Goal: Information Seeking & Learning: Learn about a topic

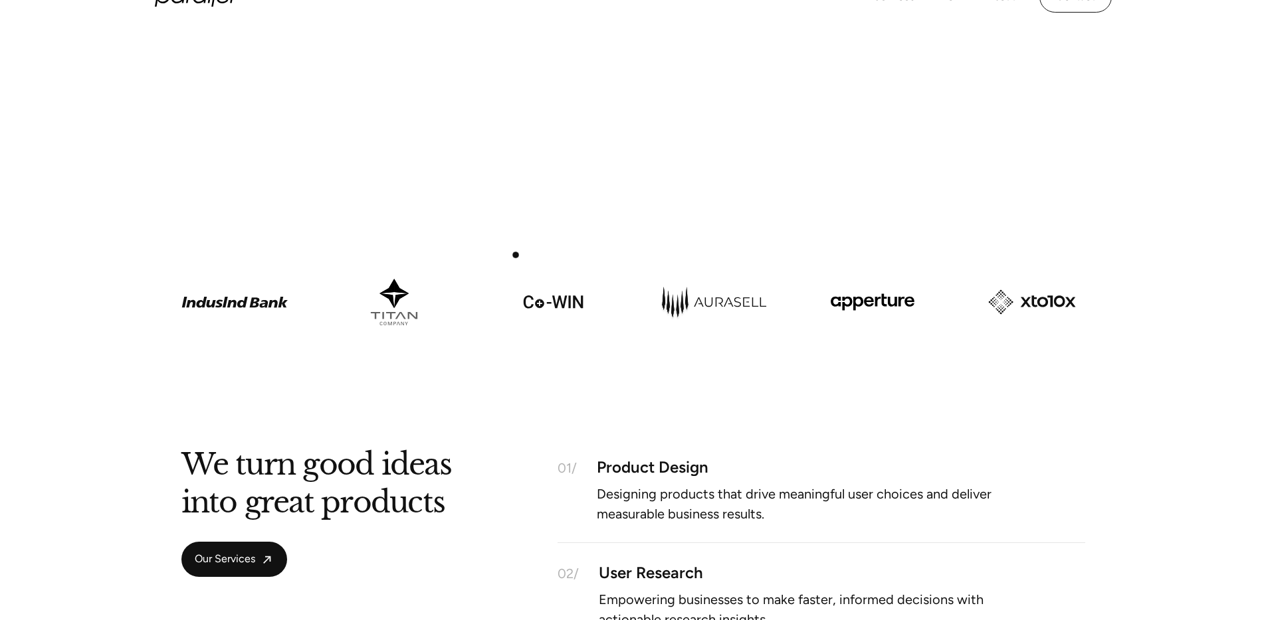
scroll to position [846, 0]
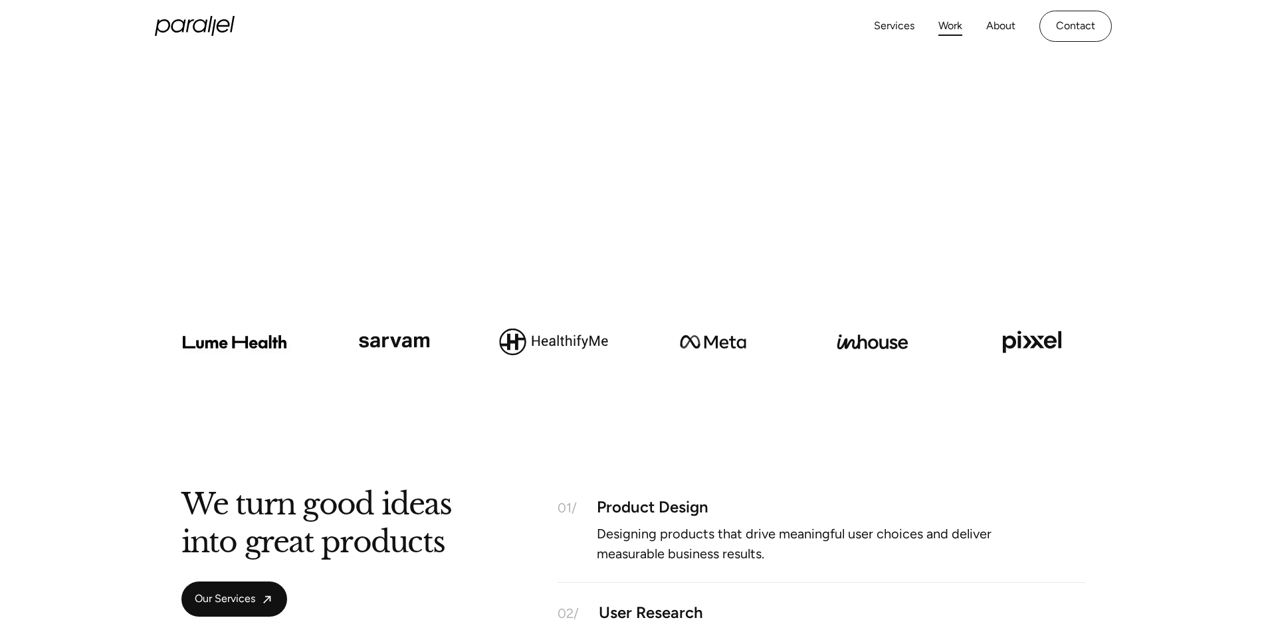
click at [954, 27] on link "Work" at bounding box center [950, 26] width 24 height 19
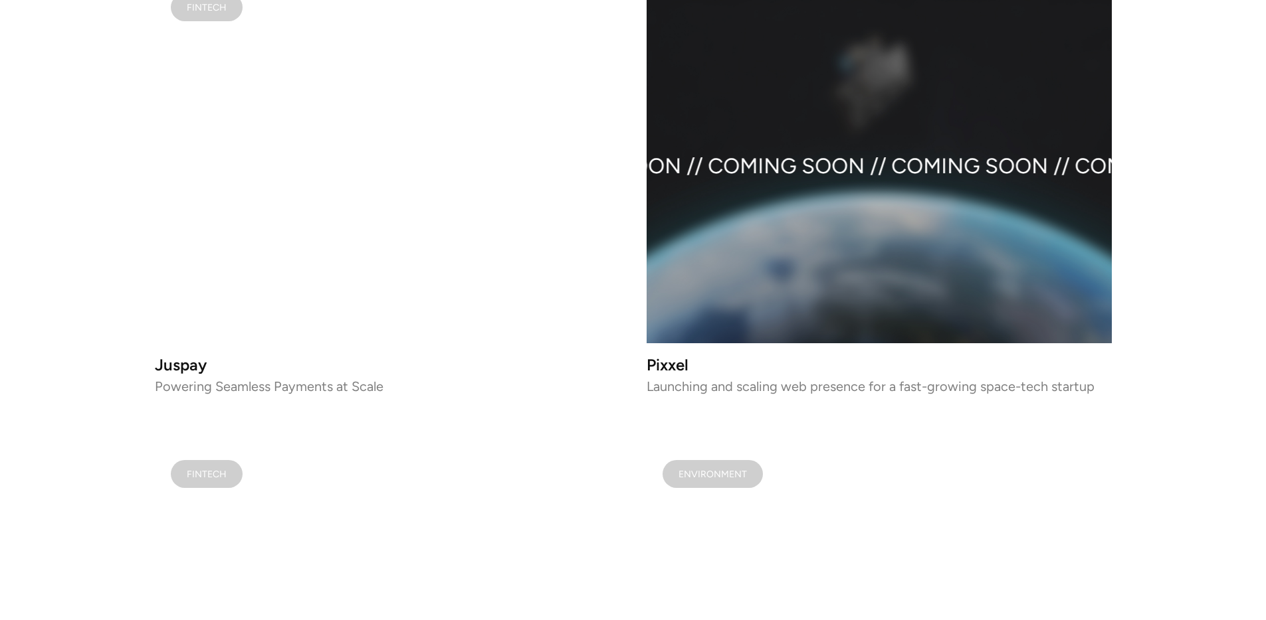
scroll to position [1699, 0]
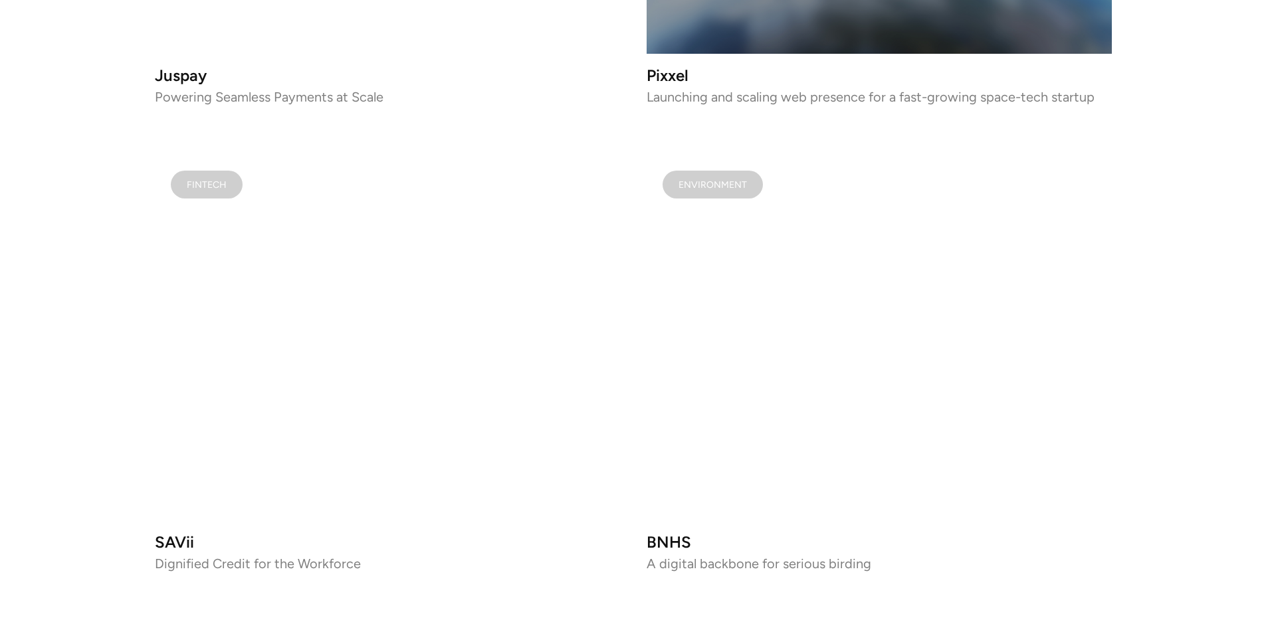
click at [498, 225] on video at bounding box center [387, 338] width 465 height 367
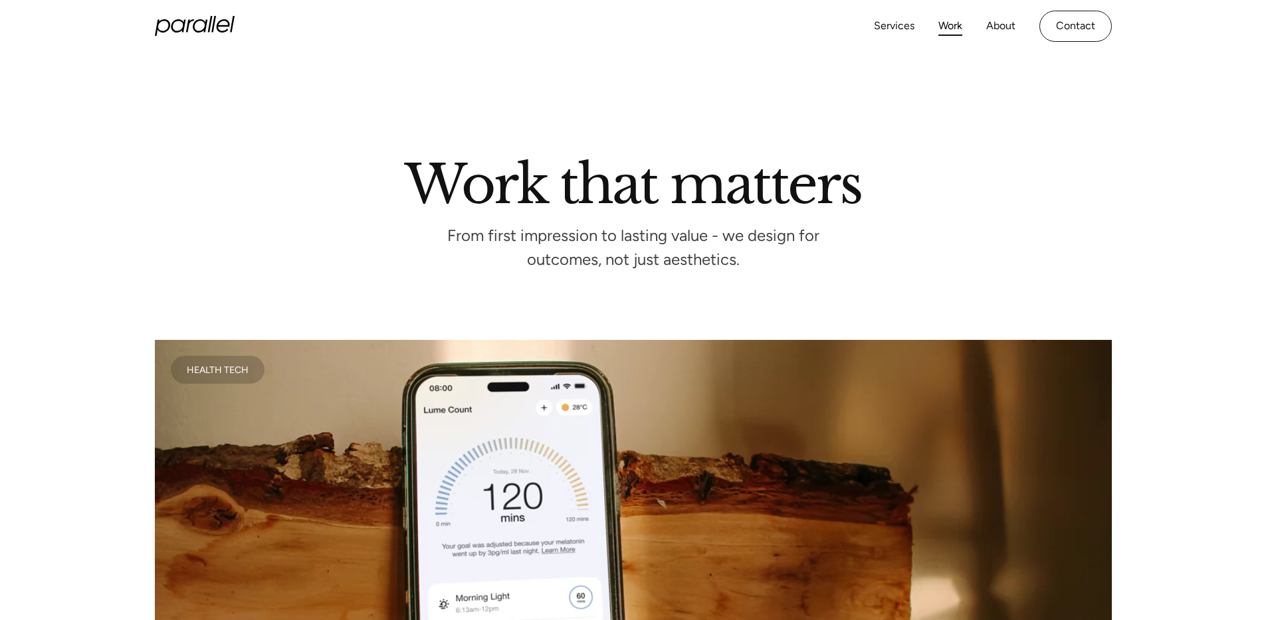
click at [191, 25] on icon "home" at bounding box center [195, 26] width 80 height 20
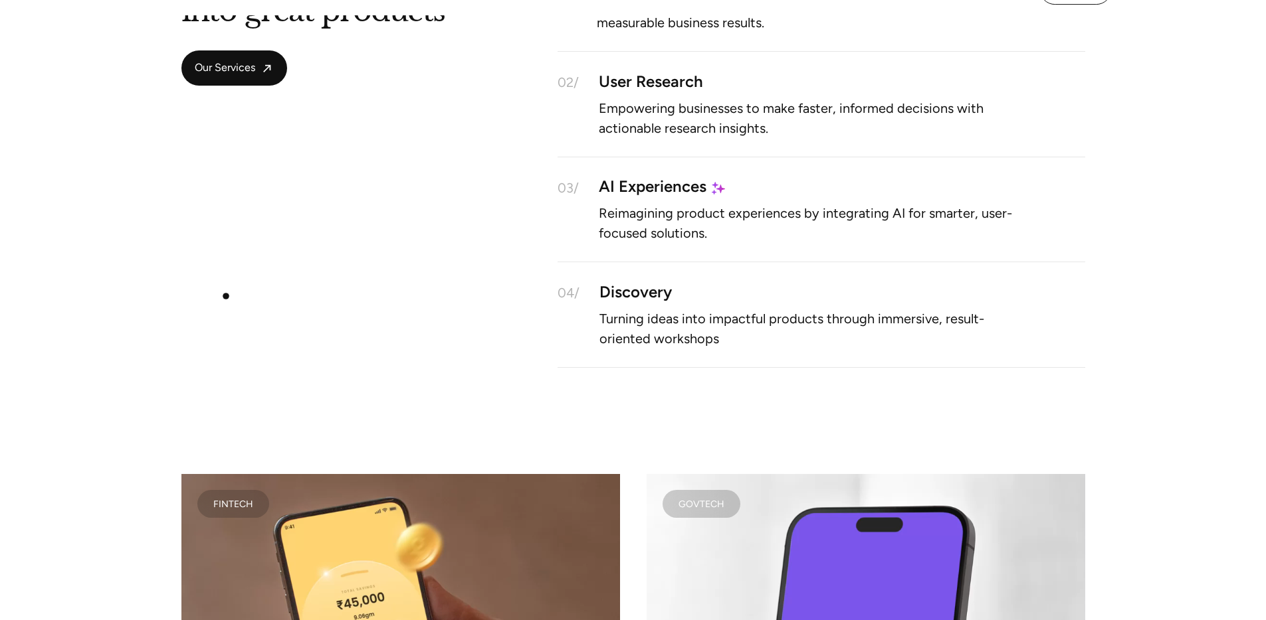
scroll to position [1707, 0]
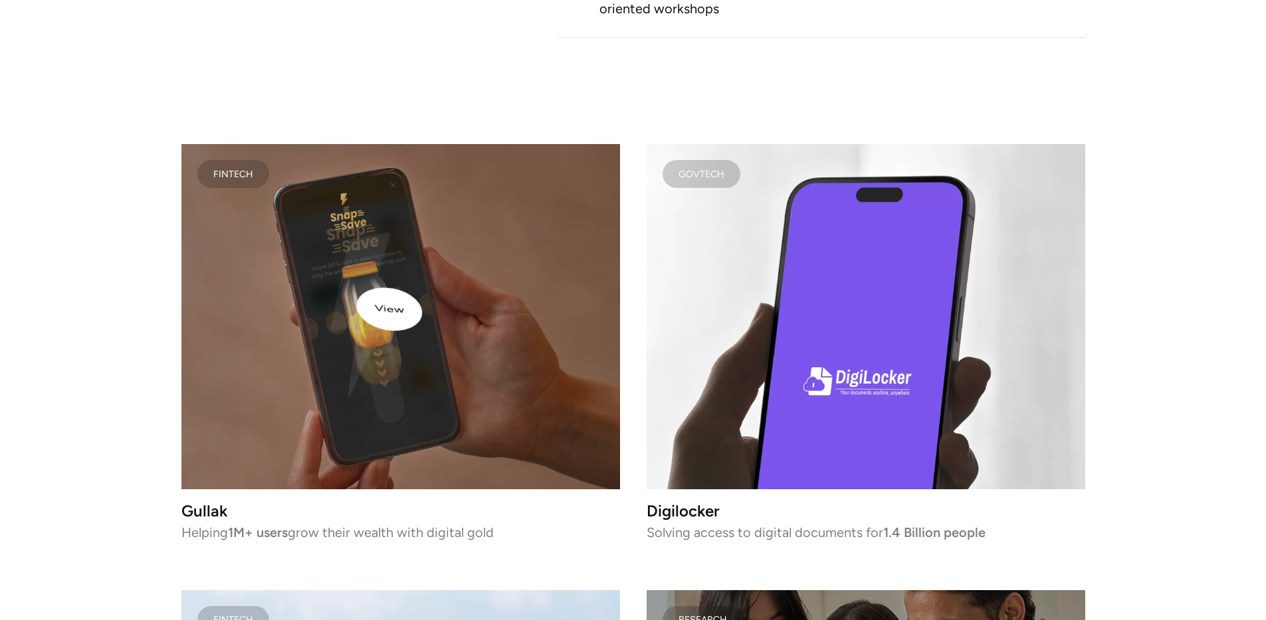
click at [462, 323] on video at bounding box center [400, 316] width 438 height 345
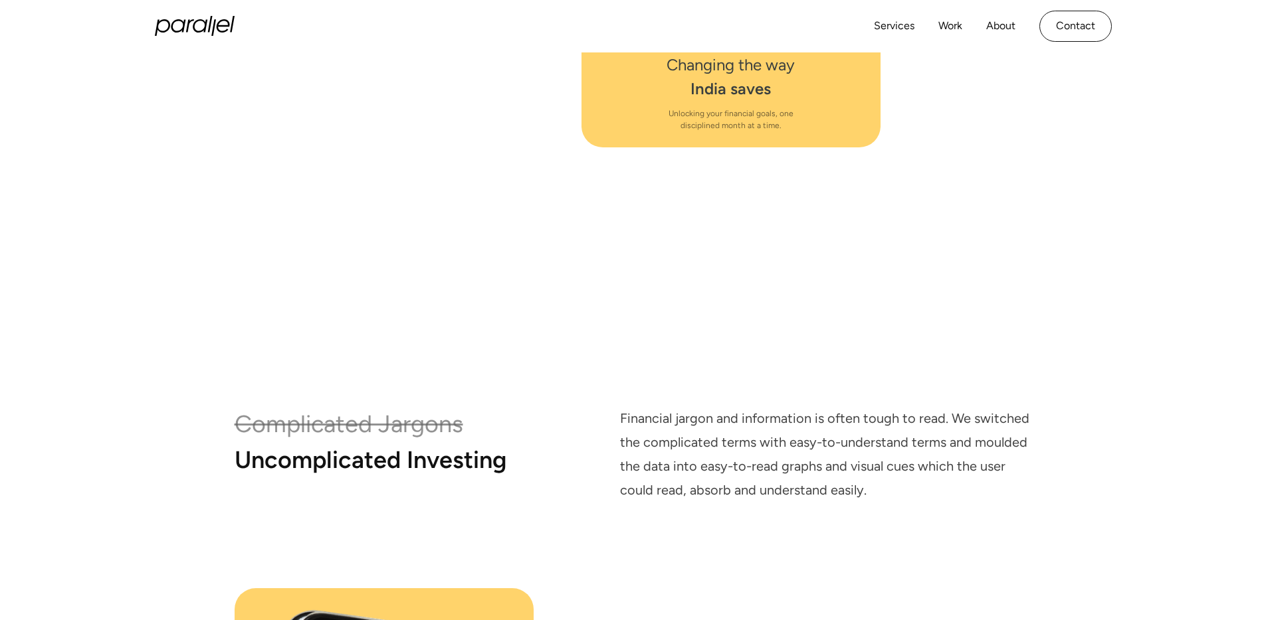
scroll to position [6913, 0]
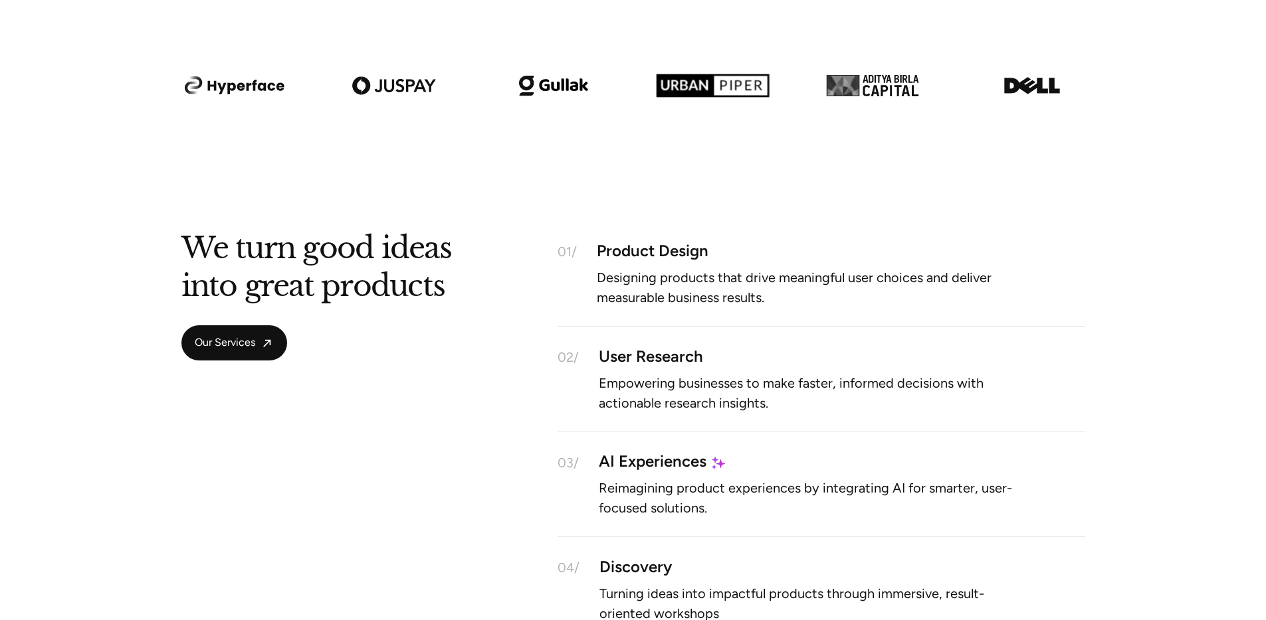
scroll to position [1139, 0]
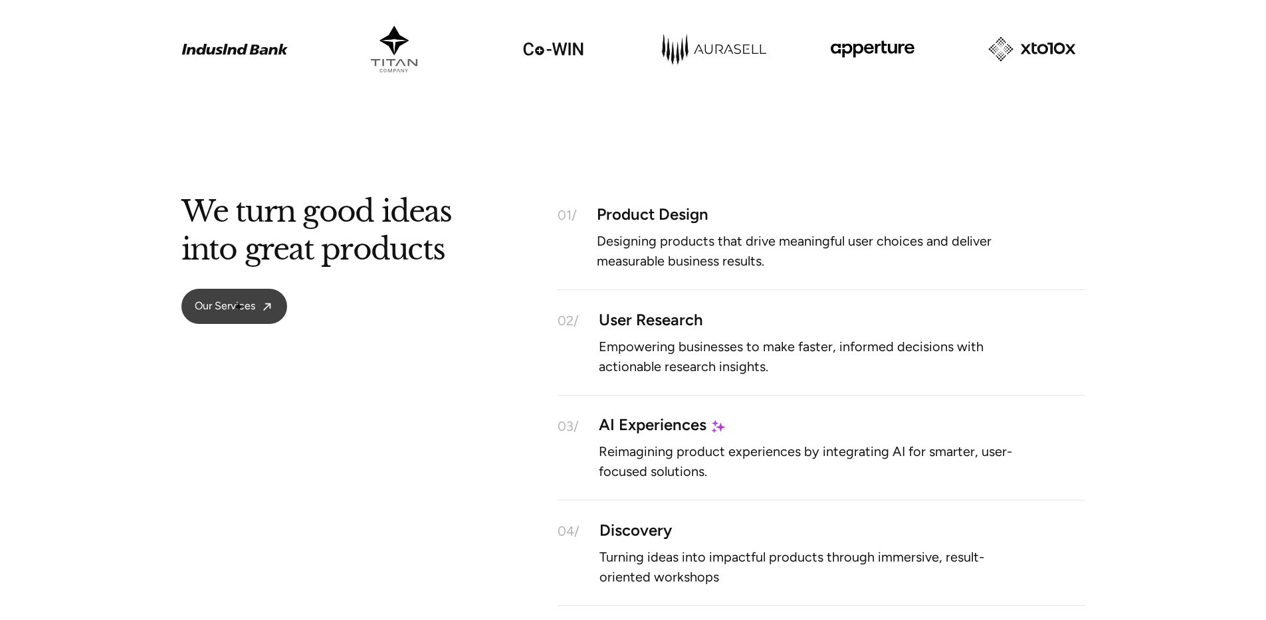
click at [238, 307] on span "Our Services" at bounding box center [225, 307] width 60 height 14
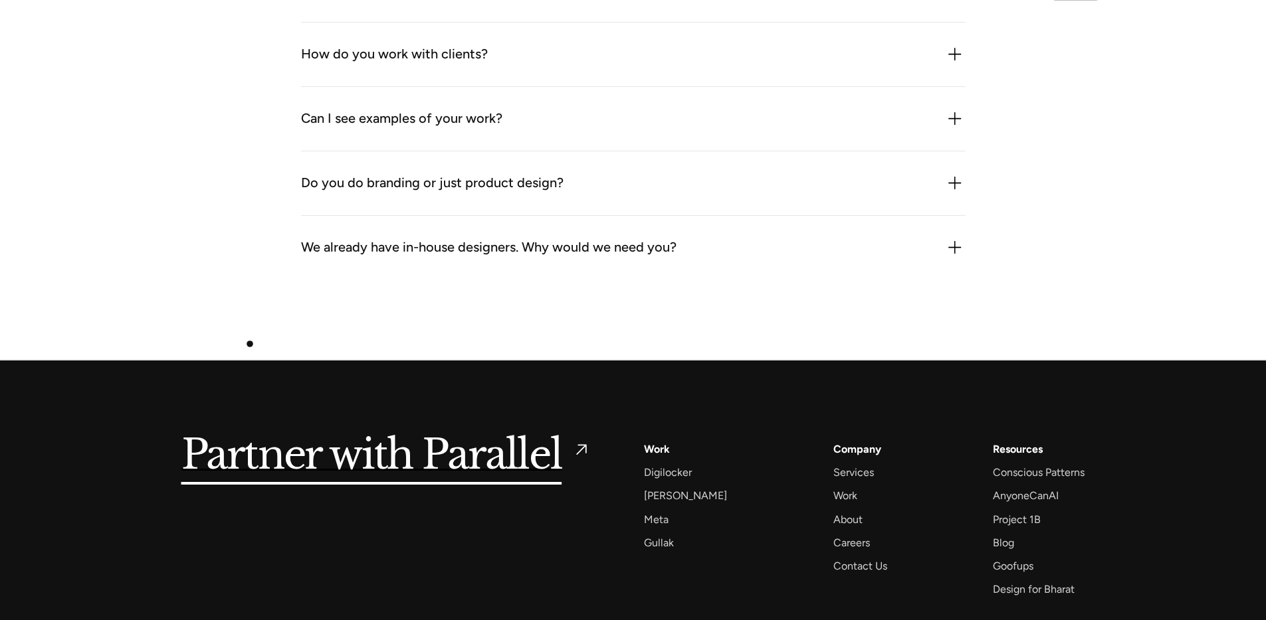
scroll to position [3730, 0]
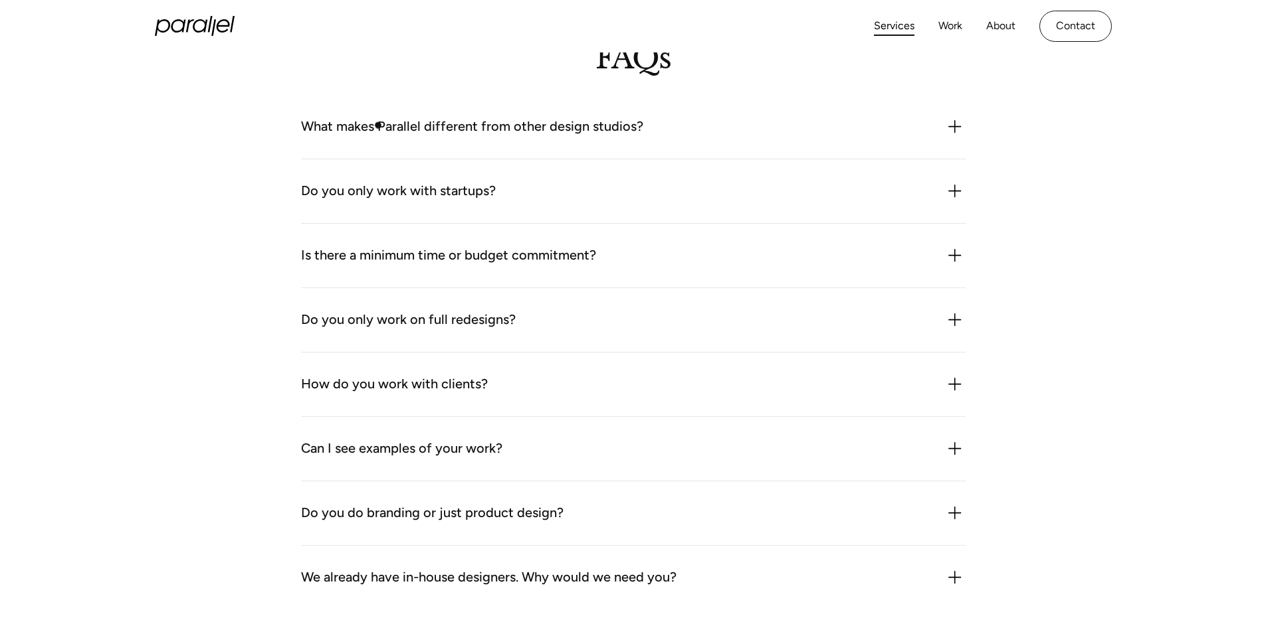
click at [379, 123] on div "What makes Parallel different from other design studios?" at bounding box center [472, 126] width 342 height 21
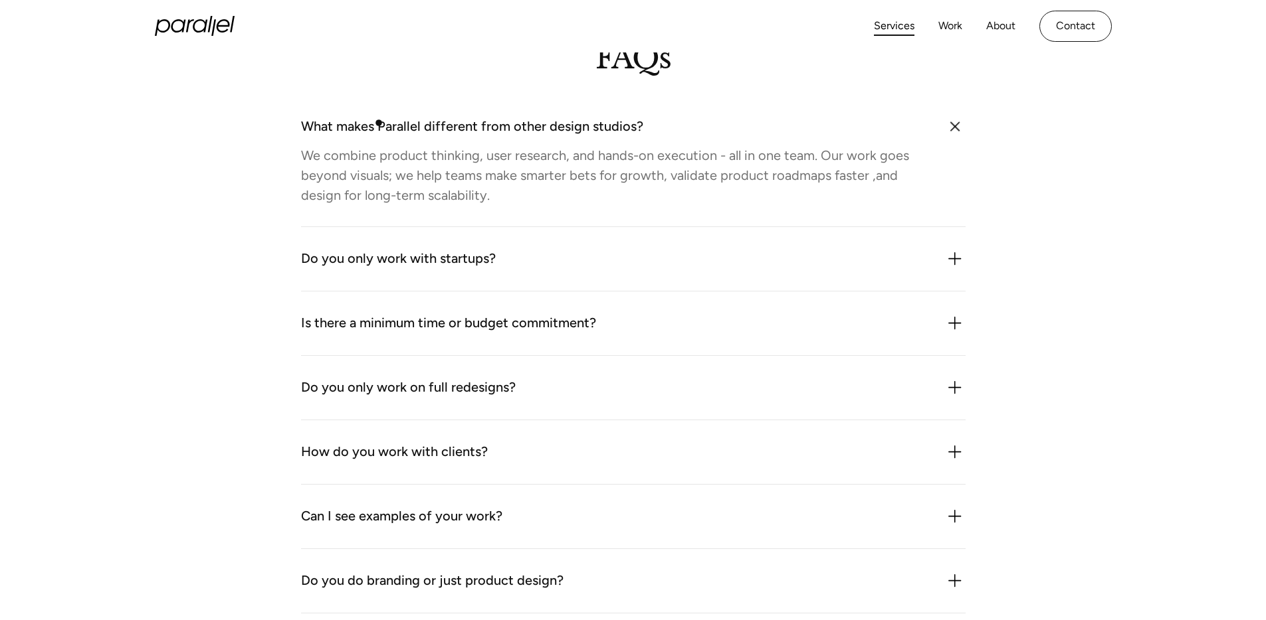
click at [379, 123] on div "What makes Parallel different from other design studios?" at bounding box center [472, 126] width 342 height 21
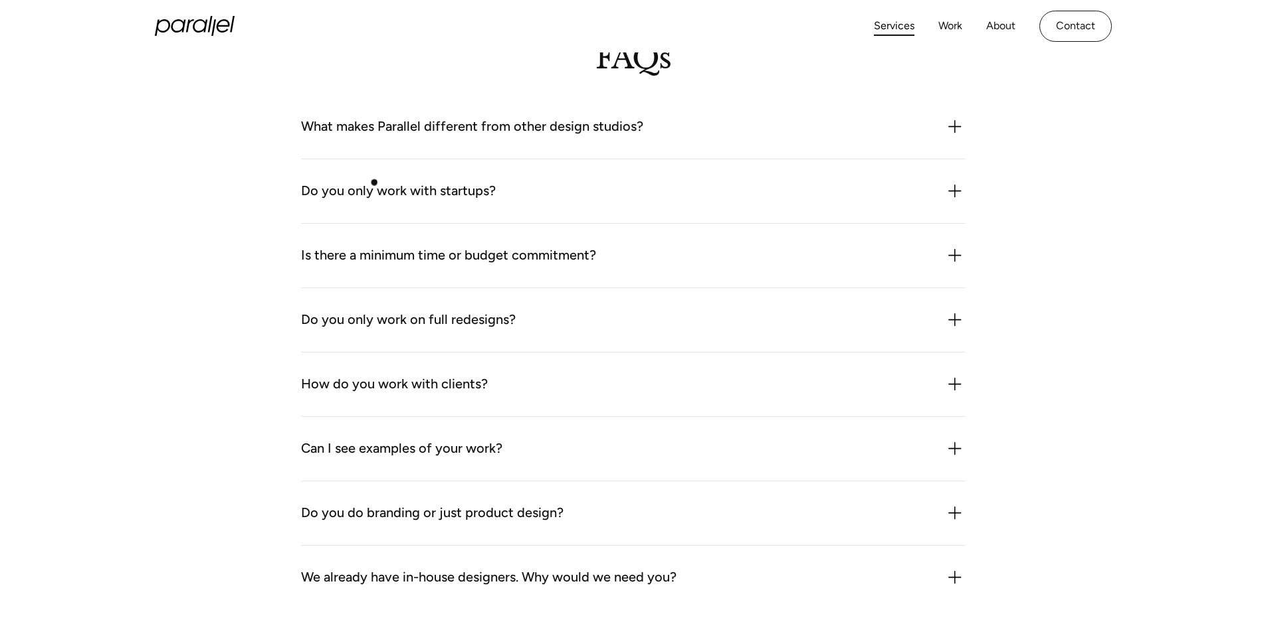
click at [371, 196] on div "Do you only work with startups?" at bounding box center [398, 191] width 195 height 21
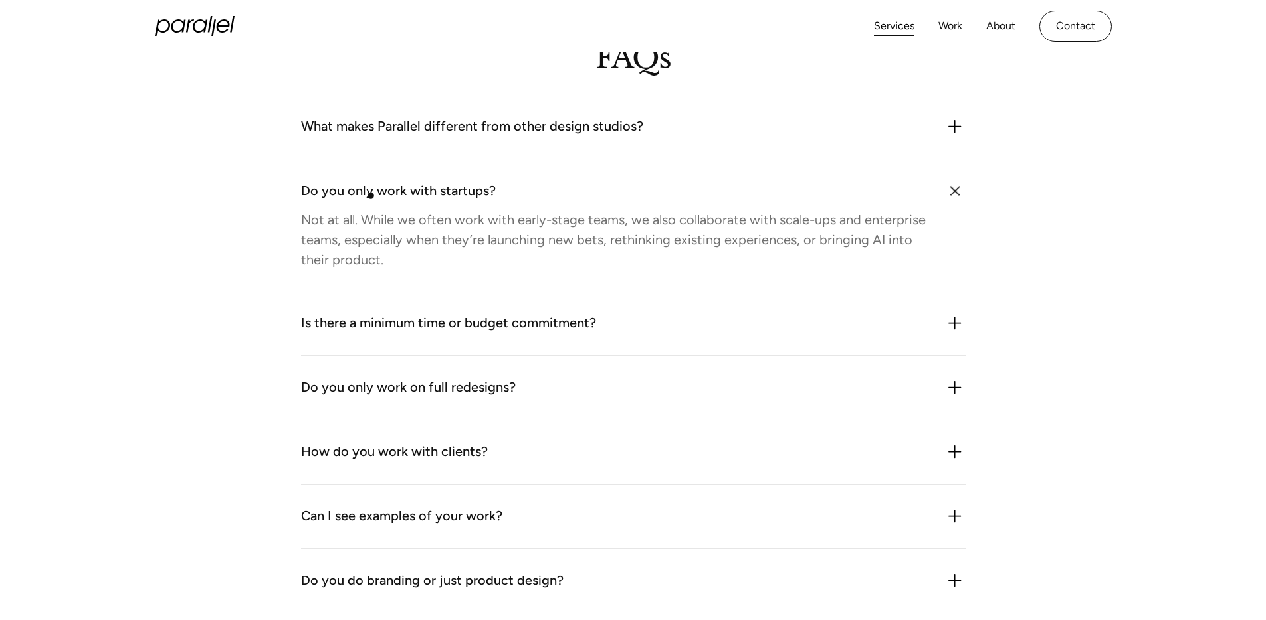
click at [371, 196] on div "Do you only work with startups?" at bounding box center [398, 191] width 195 height 21
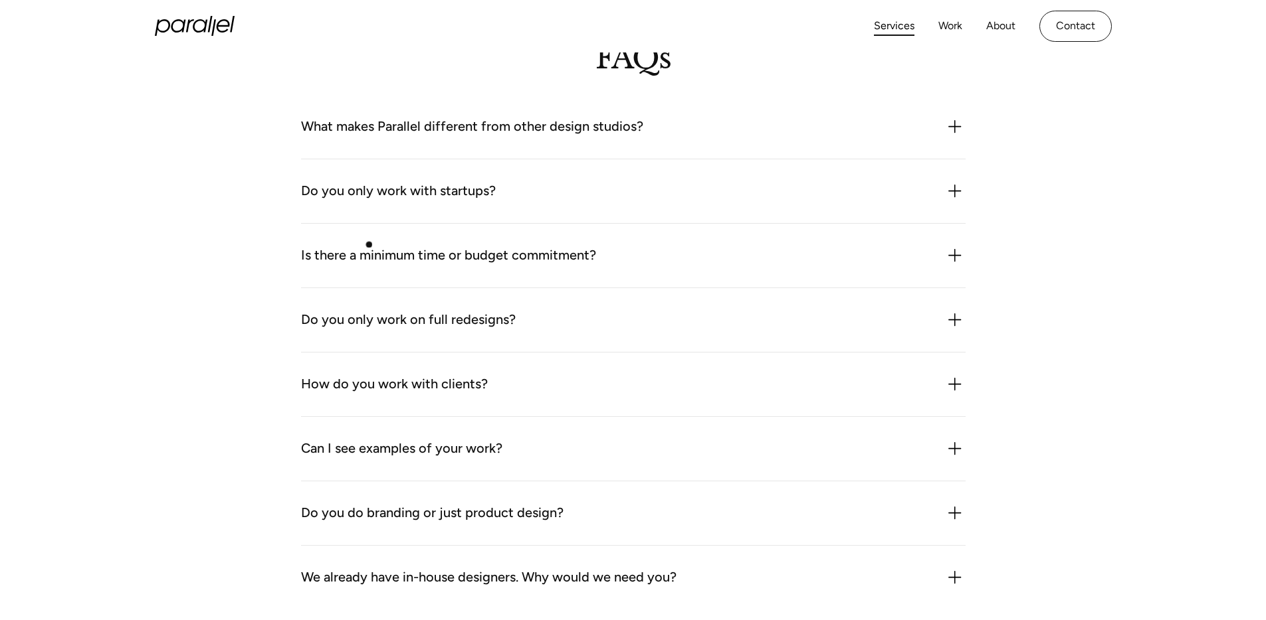
click at [368, 252] on div "Is there a minimum time or budget commitment?" at bounding box center [448, 255] width 295 height 21
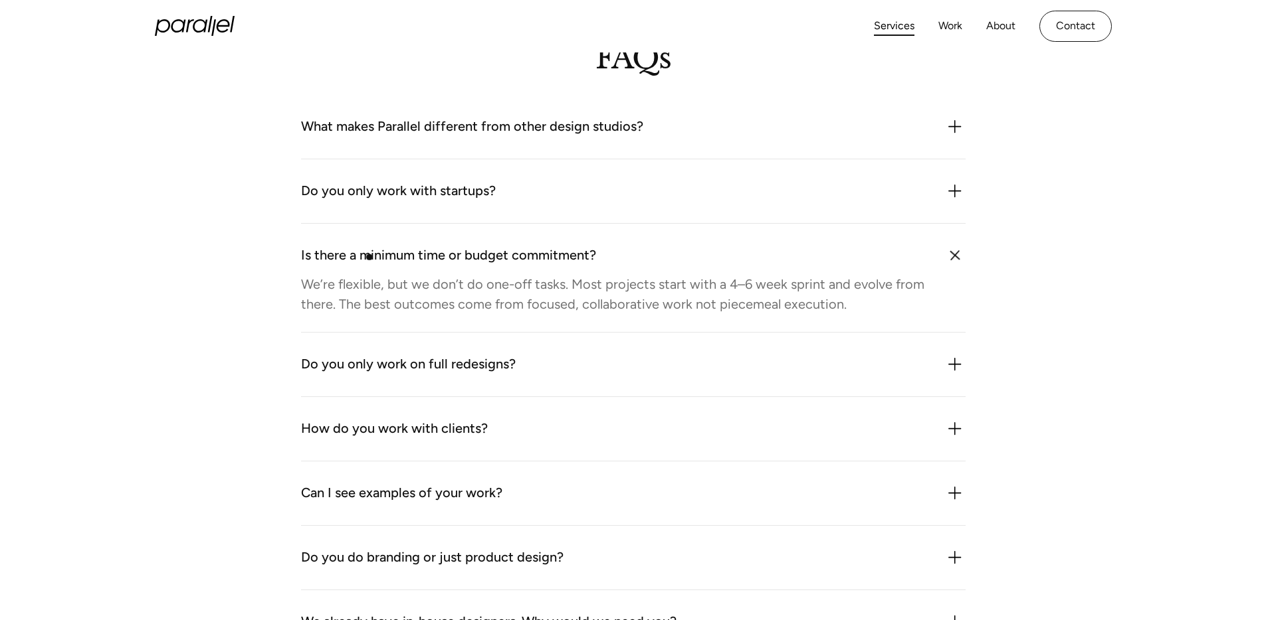
click at [369, 258] on div "Is there a minimum time or budget commitment?" at bounding box center [448, 255] width 295 height 21
